Goal: Task Accomplishment & Management: Manage account settings

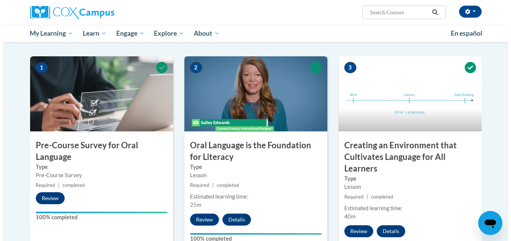
scroll to position [455, 0]
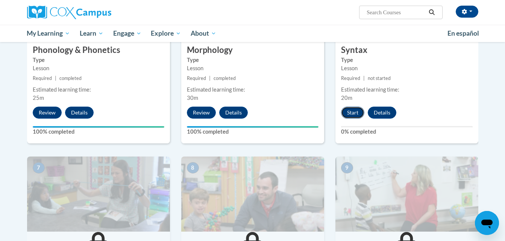
click at [350, 111] on button "Start" at bounding box center [352, 113] width 23 height 12
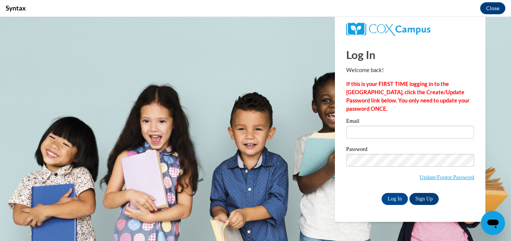
scroll to position [0, 0]
type input "[EMAIL_ADDRESS][DOMAIN_NAME]"
click at [393, 195] on input "Log In" at bounding box center [394, 199] width 26 height 12
